Goal: Transaction & Acquisition: Purchase product/service

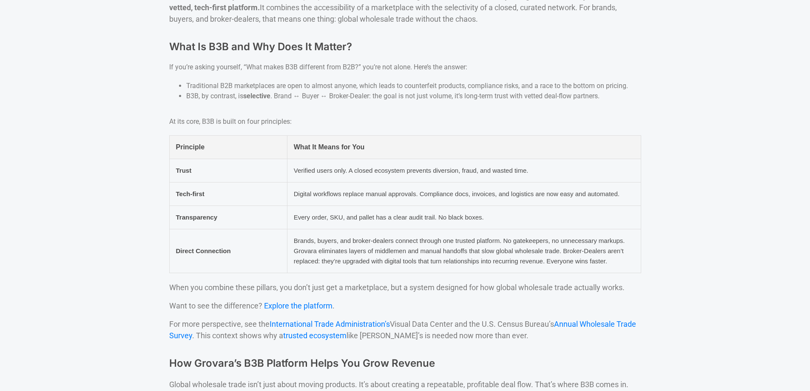
scroll to position [213, 0]
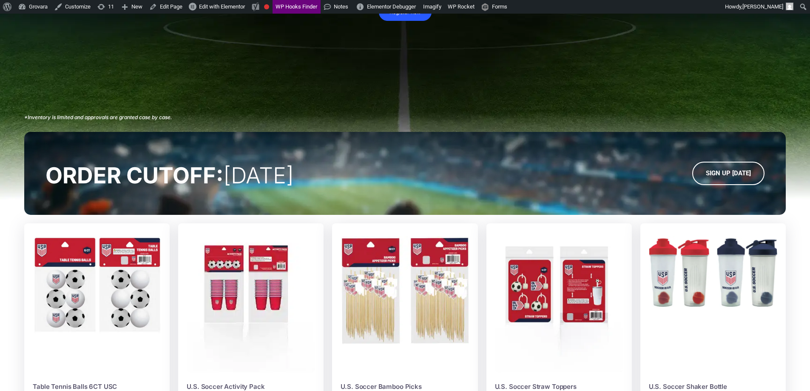
scroll to position [383, 0]
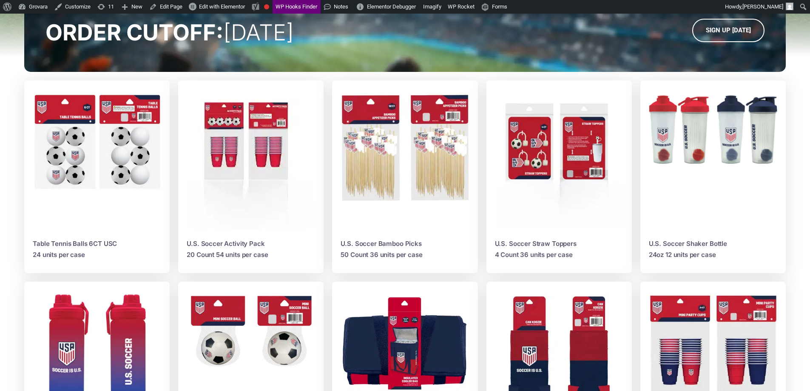
click at [241, 161] on img at bounding box center [251, 161] width 128 height 137
